Goal: Find specific page/section: Find specific page/section

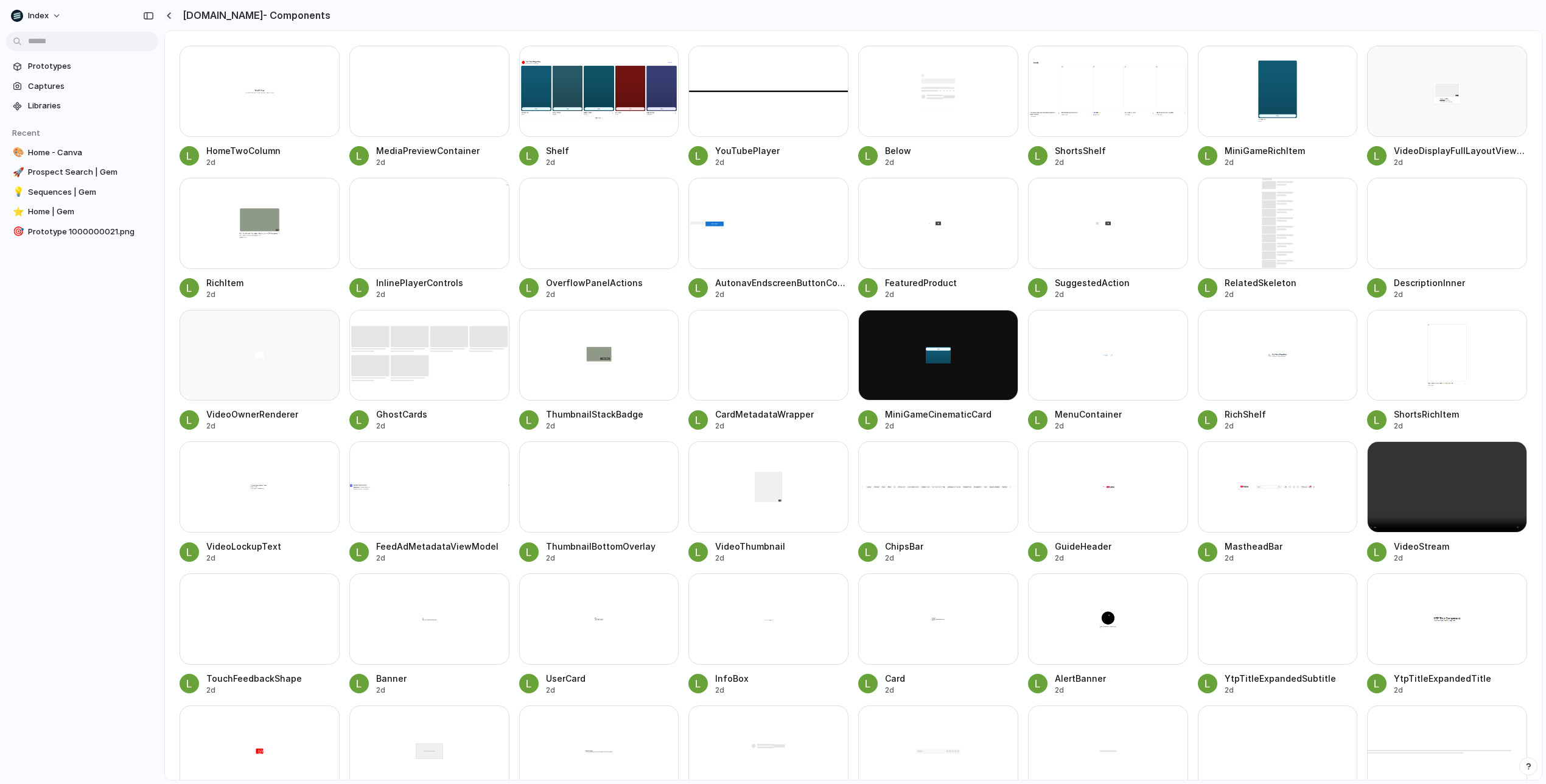
click at [170, 14] on div "button" at bounding box center [169, 15] width 5 height 6
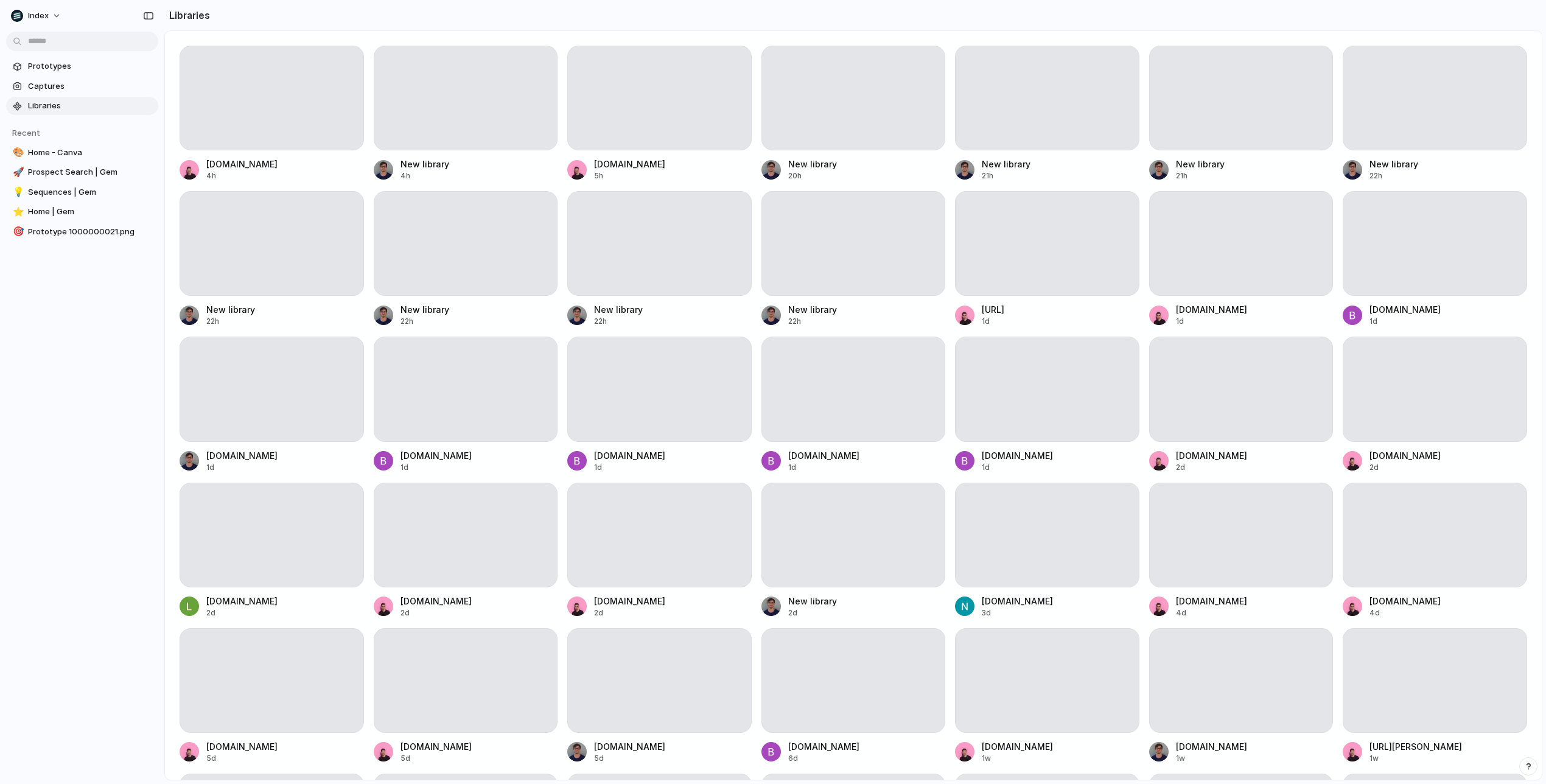
click at [1301, 3] on section "Libraries" at bounding box center [853, 15] width 1378 height 30
